Goal: Find specific page/section: Find specific page/section

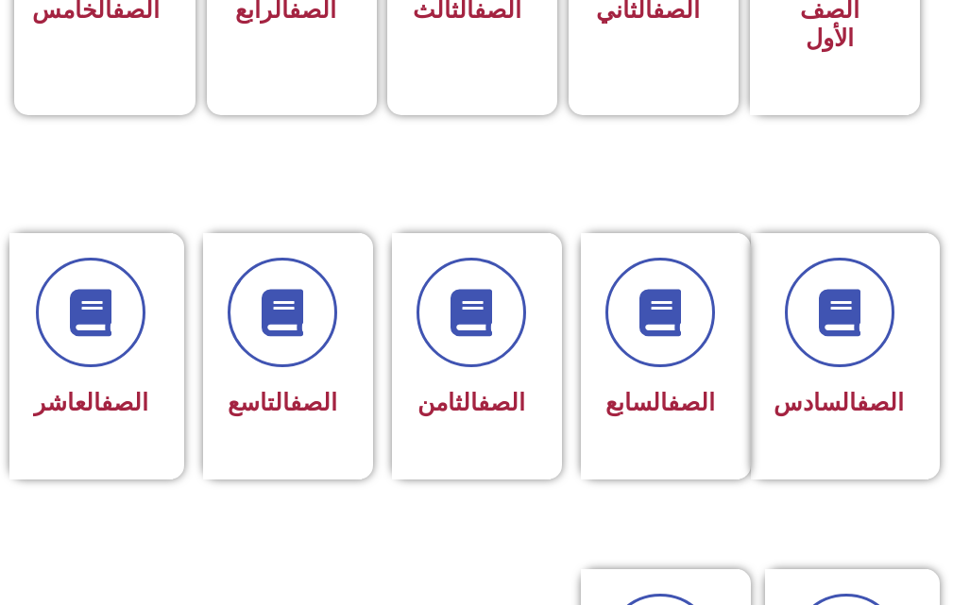
scroll to position [756, 0]
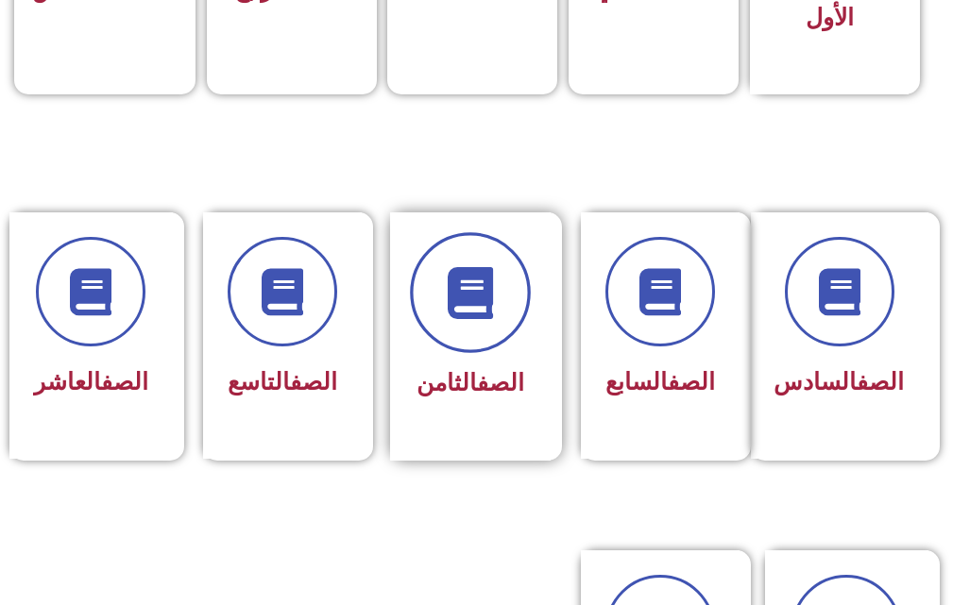
click at [452, 295] on icon at bounding box center [470, 293] width 52 height 52
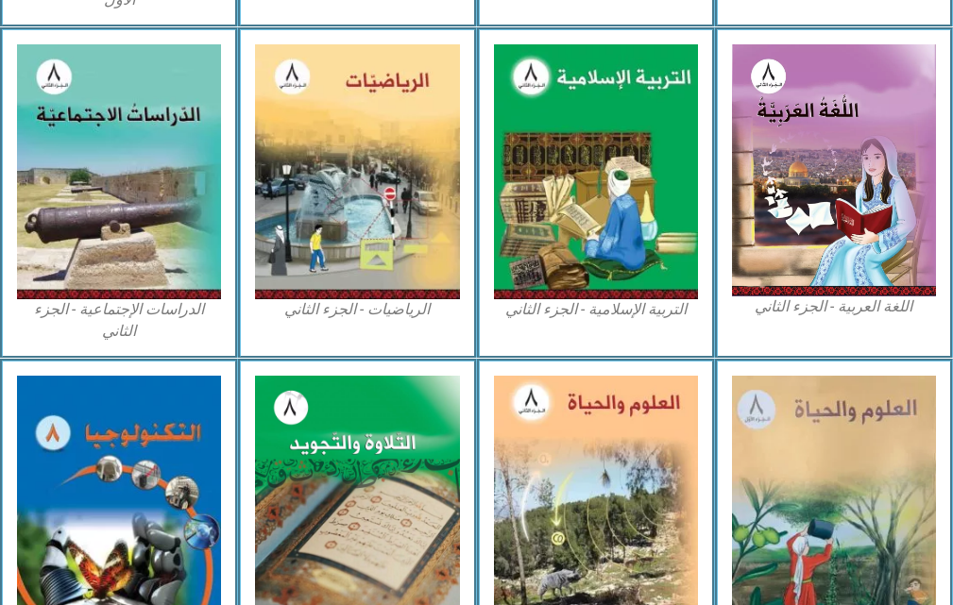
scroll to position [1039, 0]
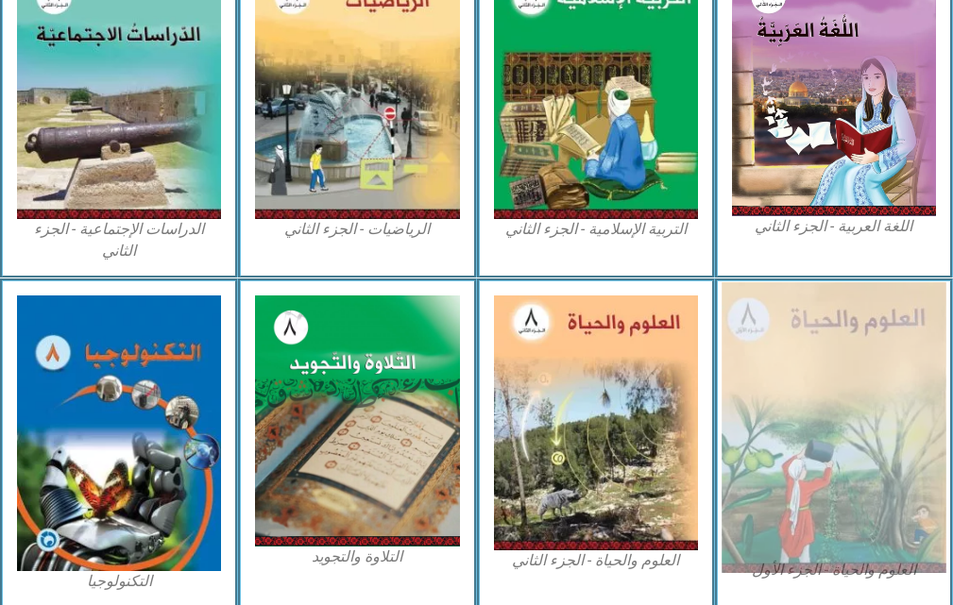
click at [838, 419] on img at bounding box center [834, 427] width 225 height 291
click at [828, 418] on img at bounding box center [834, 427] width 225 height 291
click at [827, 417] on img at bounding box center [834, 427] width 225 height 291
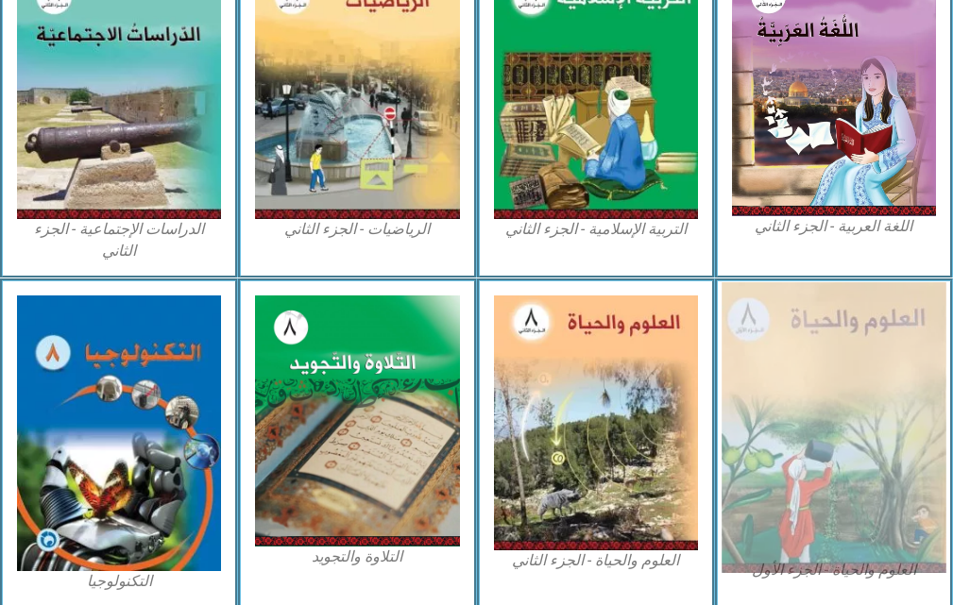
click at [827, 417] on img at bounding box center [834, 427] width 225 height 291
drag, startPoint x: 826, startPoint y: 417, endPoint x: 486, endPoint y: 381, distance: 341.9
click at [826, 417] on img at bounding box center [834, 427] width 225 height 291
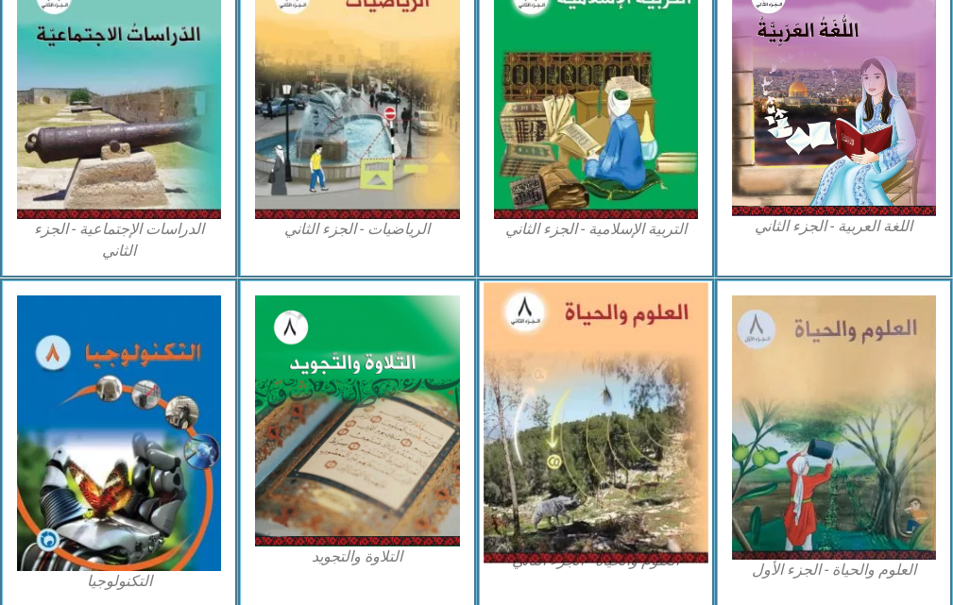
click at [618, 409] on img at bounding box center [596, 423] width 225 height 281
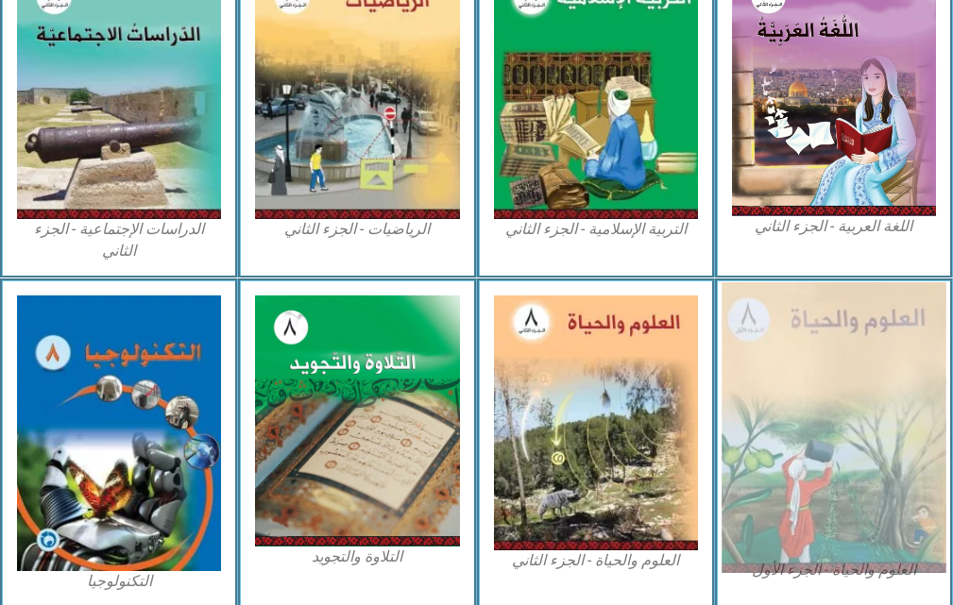
click at [869, 373] on img at bounding box center [834, 427] width 225 height 291
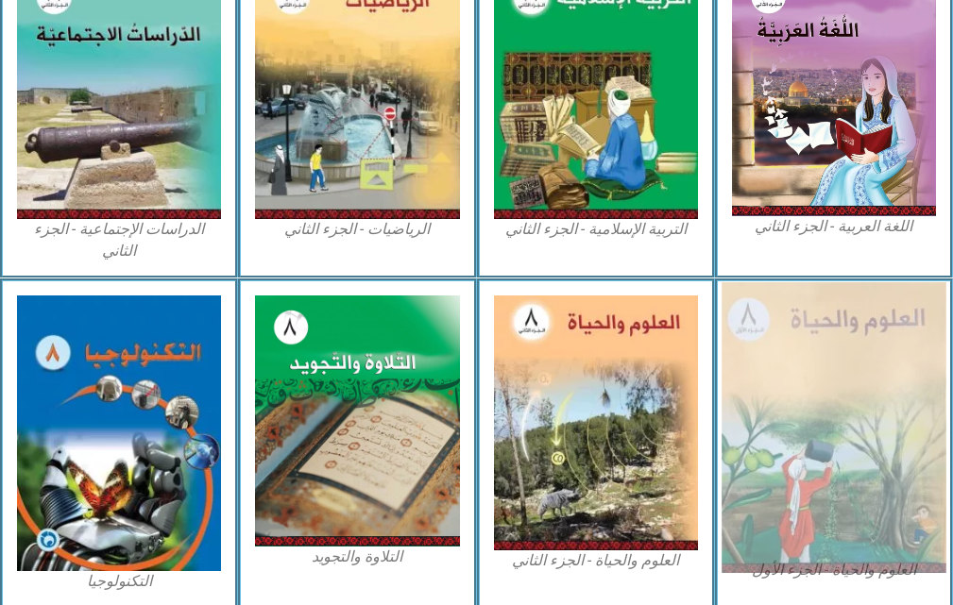
click at [880, 437] on img at bounding box center [834, 427] width 225 height 291
click at [882, 437] on img at bounding box center [834, 427] width 225 height 291
click at [883, 437] on img at bounding box center [834, 427] width 225 height 291
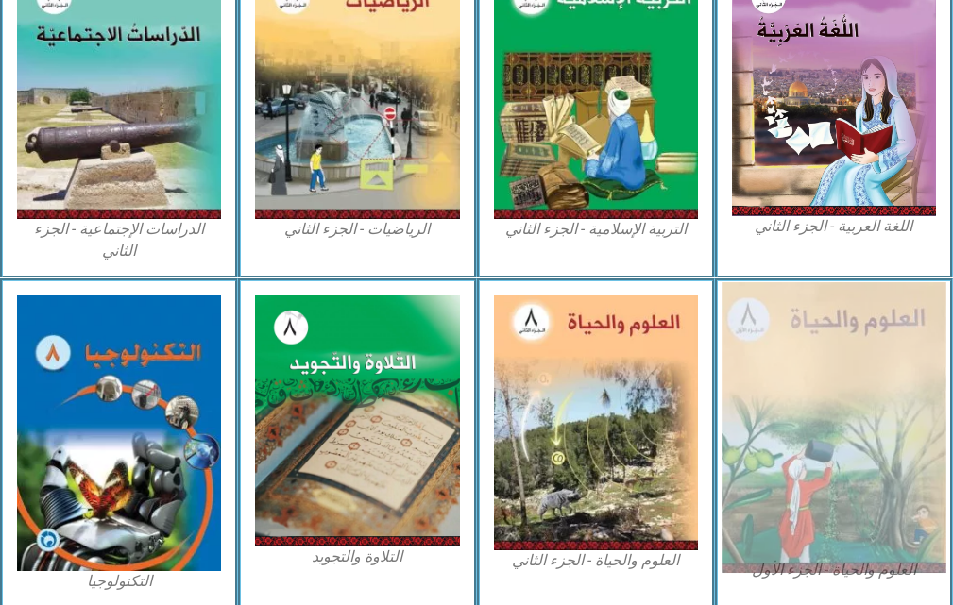
click at [883, 437] on img at bounding box center [834, 427] width 225 height 291
click at [884, 437] on img at bounding box center [834, 427] width 225 height 291
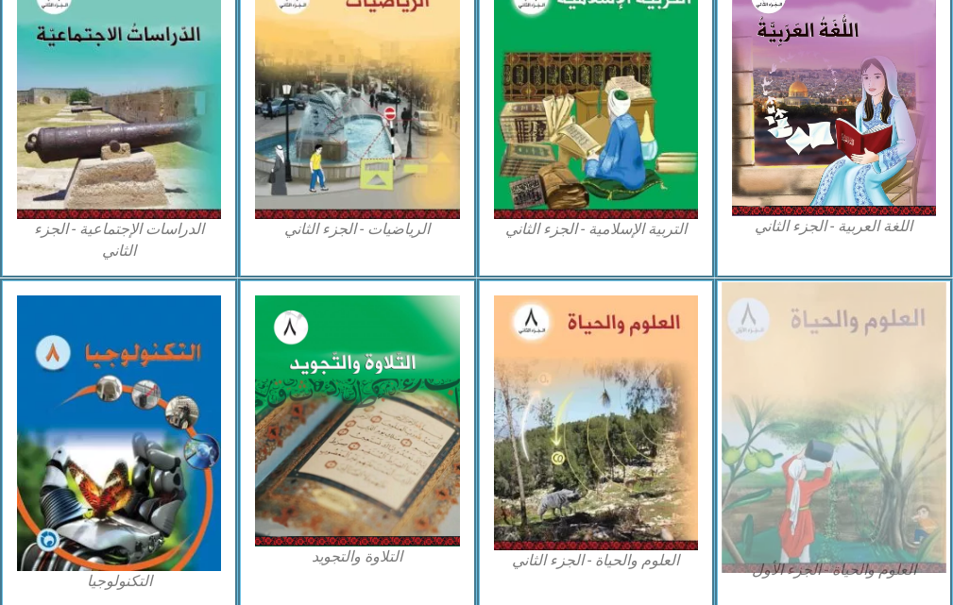
click at [884, 437] on img at bounding box center [834, 427] width 225 height 291
click at [900, 444] on img at bounding box center [834, 427] width 225 height 291
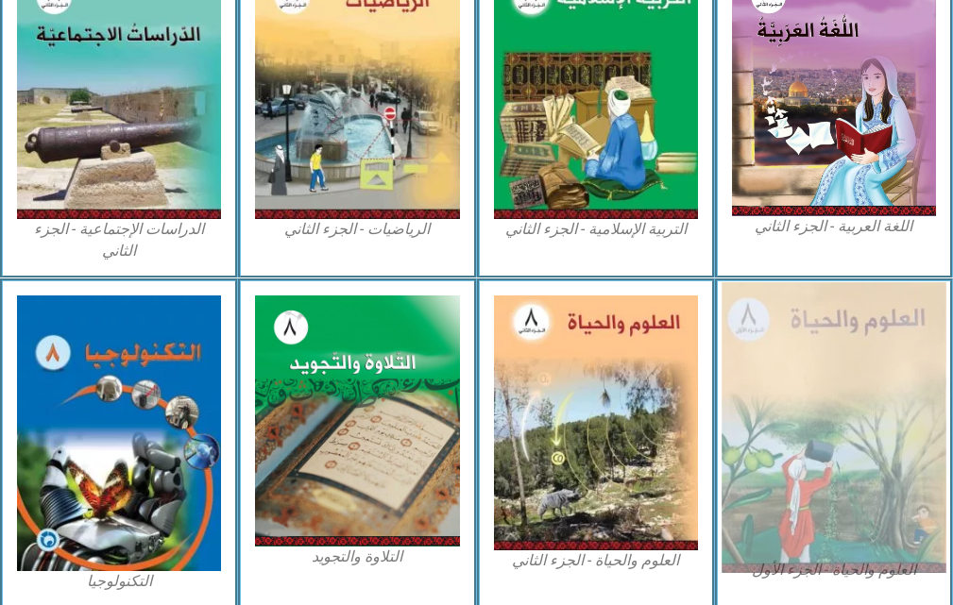
click at [900, 444] on img at bounding box center [834, 427] width 225 height 291
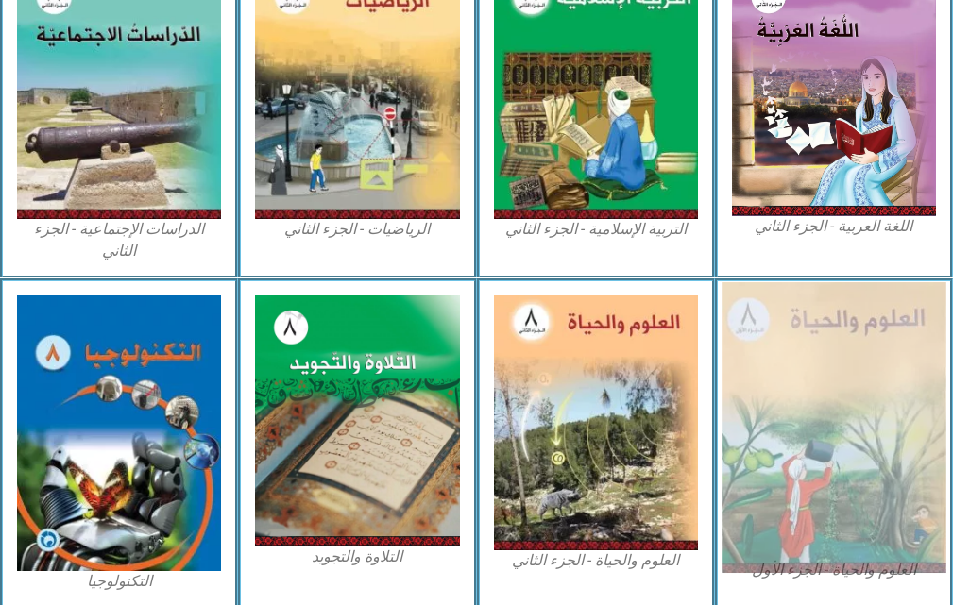
click at [900, 444] on img at bounding box center [834, 427] width 225 height 291
click at [902, 444] on img at bounding box center [834, 427] width 225 height 291
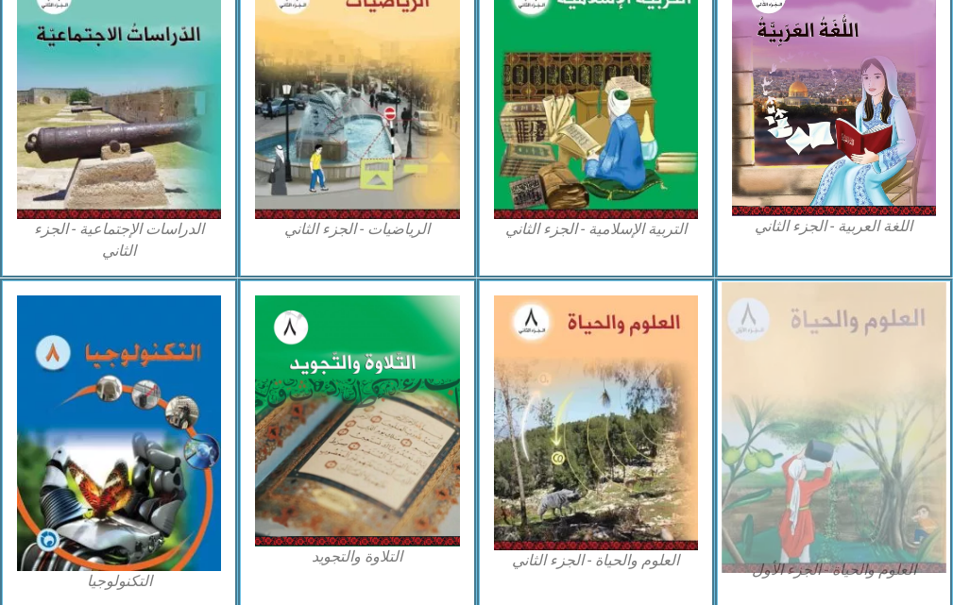
click at [902, 444] on img at bounding box center [834, 427] width 225 height 291
click at [922, 444] on img at bounding box center [834, 427] width 225 height 291
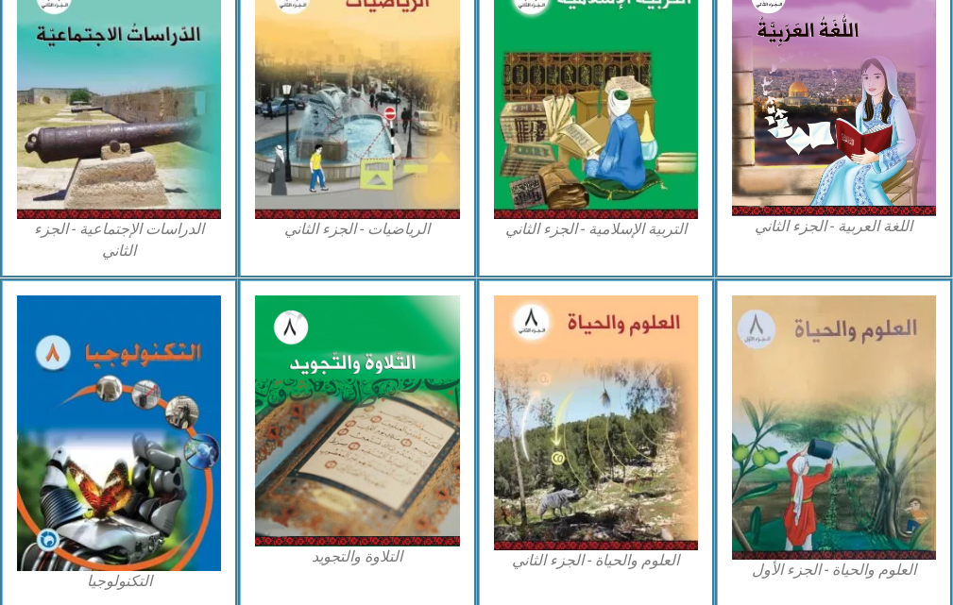
drag, startPoint x: 922, startPoint y: 444, endPoint x: 966, endPoint y: 642, distance: 203.3
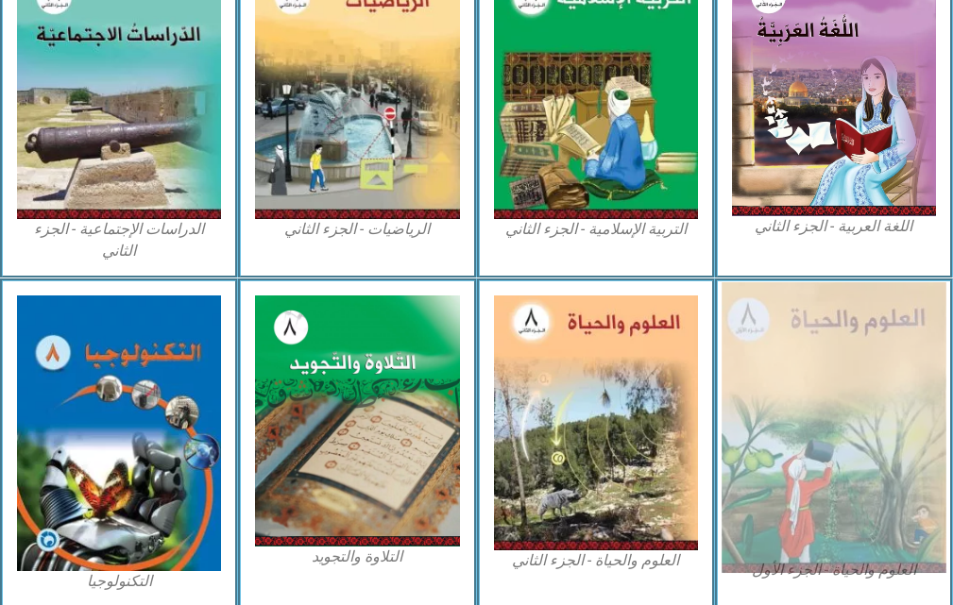
click at [760, 422] on img at bounding box center [834, 427] width 225 height 291
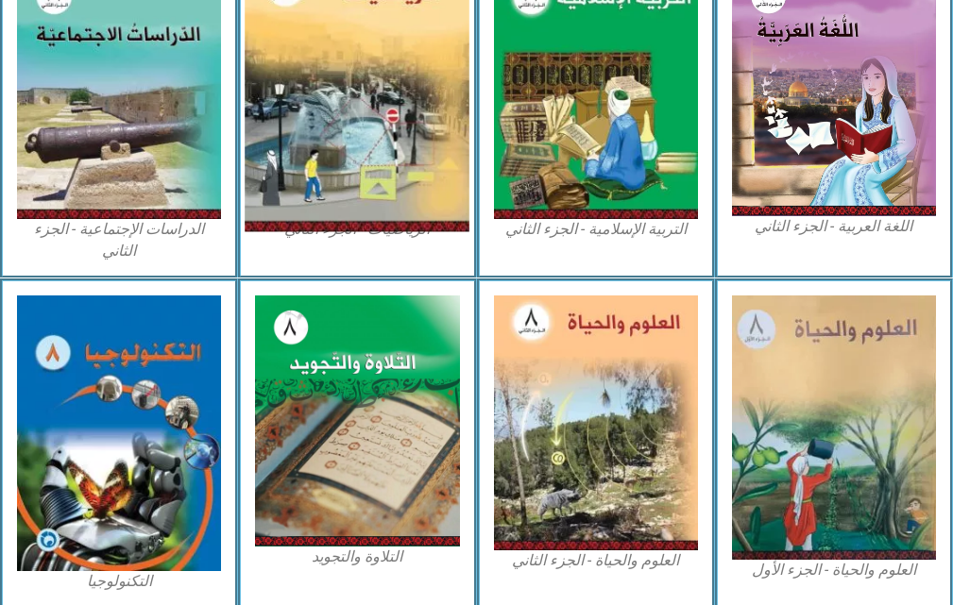
click at [341, 9] on img at bounding box center [357, 91] width 225 height 281
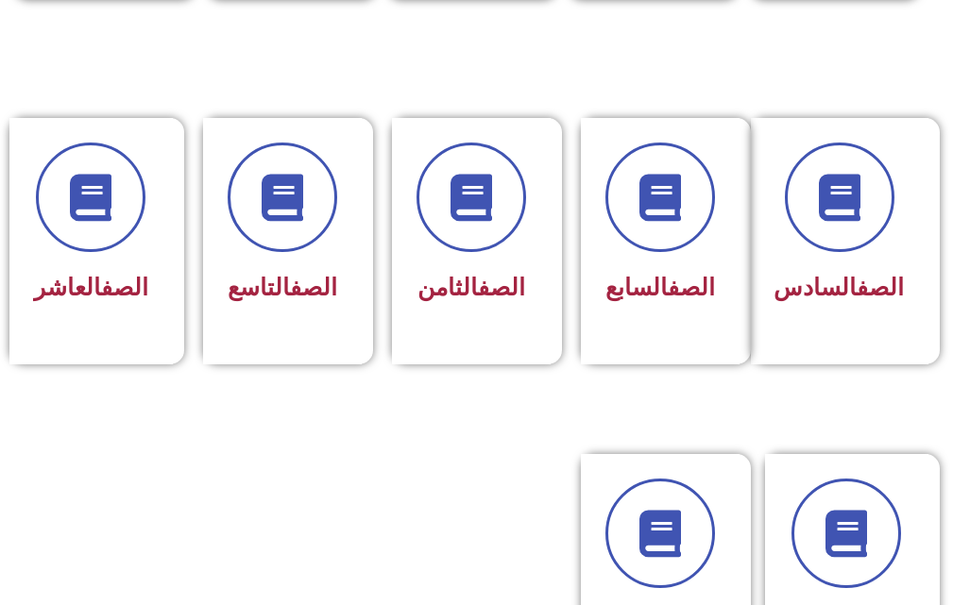
scroll to position [945, 0]
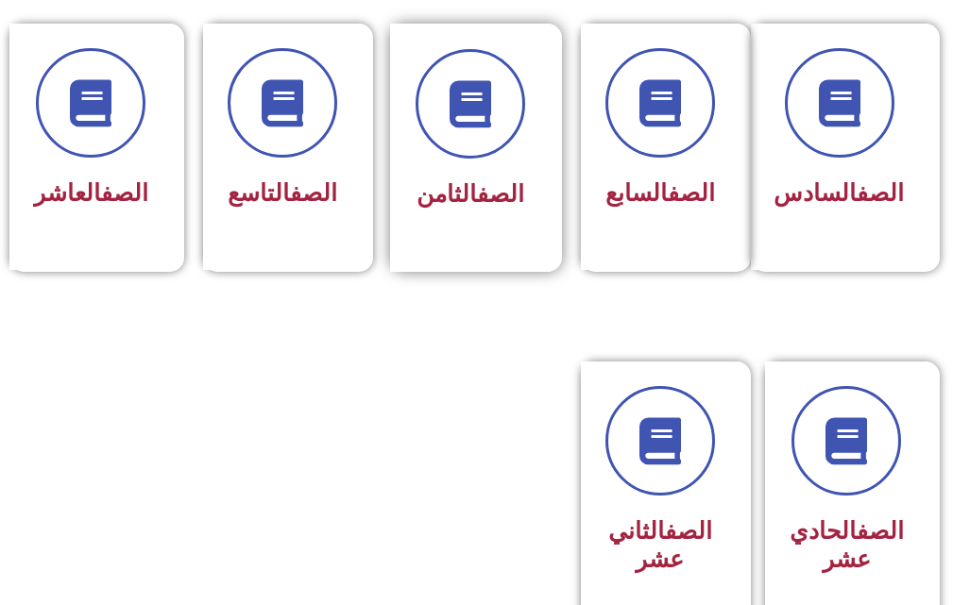
click at [488, 262] on div "الصف الثامن" at bounding box center [470, 148] width 161 height 248
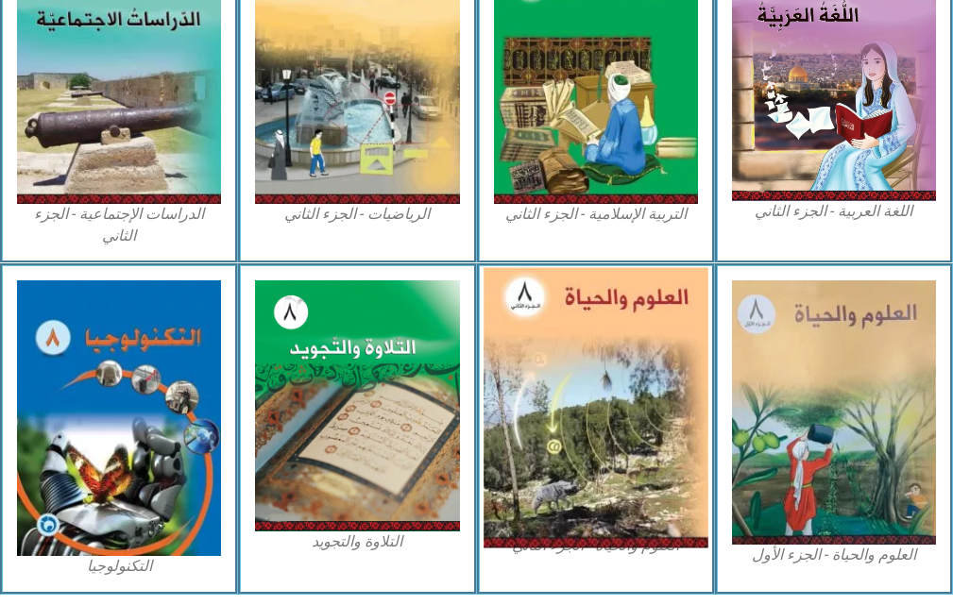
scroll to position [1113, 0]
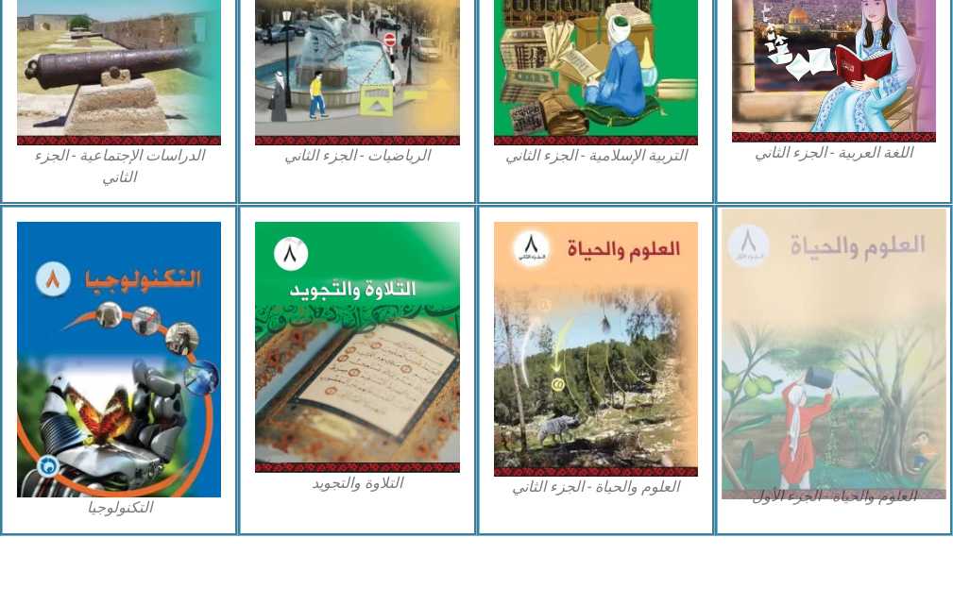
click at [827, 351] on img at bounding box center [834, 354] width 225 height 291
click at [763, 281] on img at bounding box center [834, 354] width 225 height 291
